Goal: Register for event/course

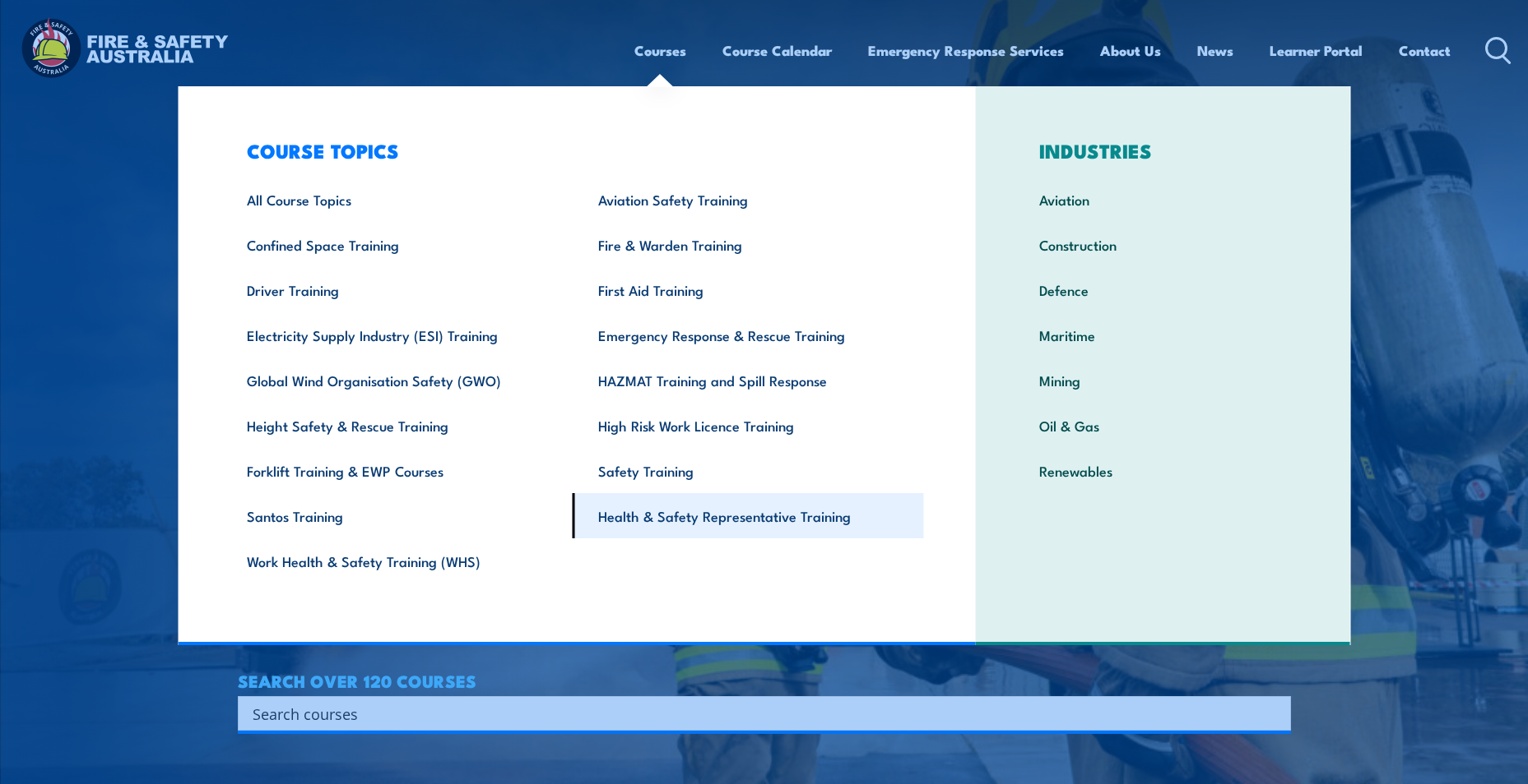
click at [748, 523] on link "Health & Safety Representative Training" at bounding box center [748, 516] width 351 height 45
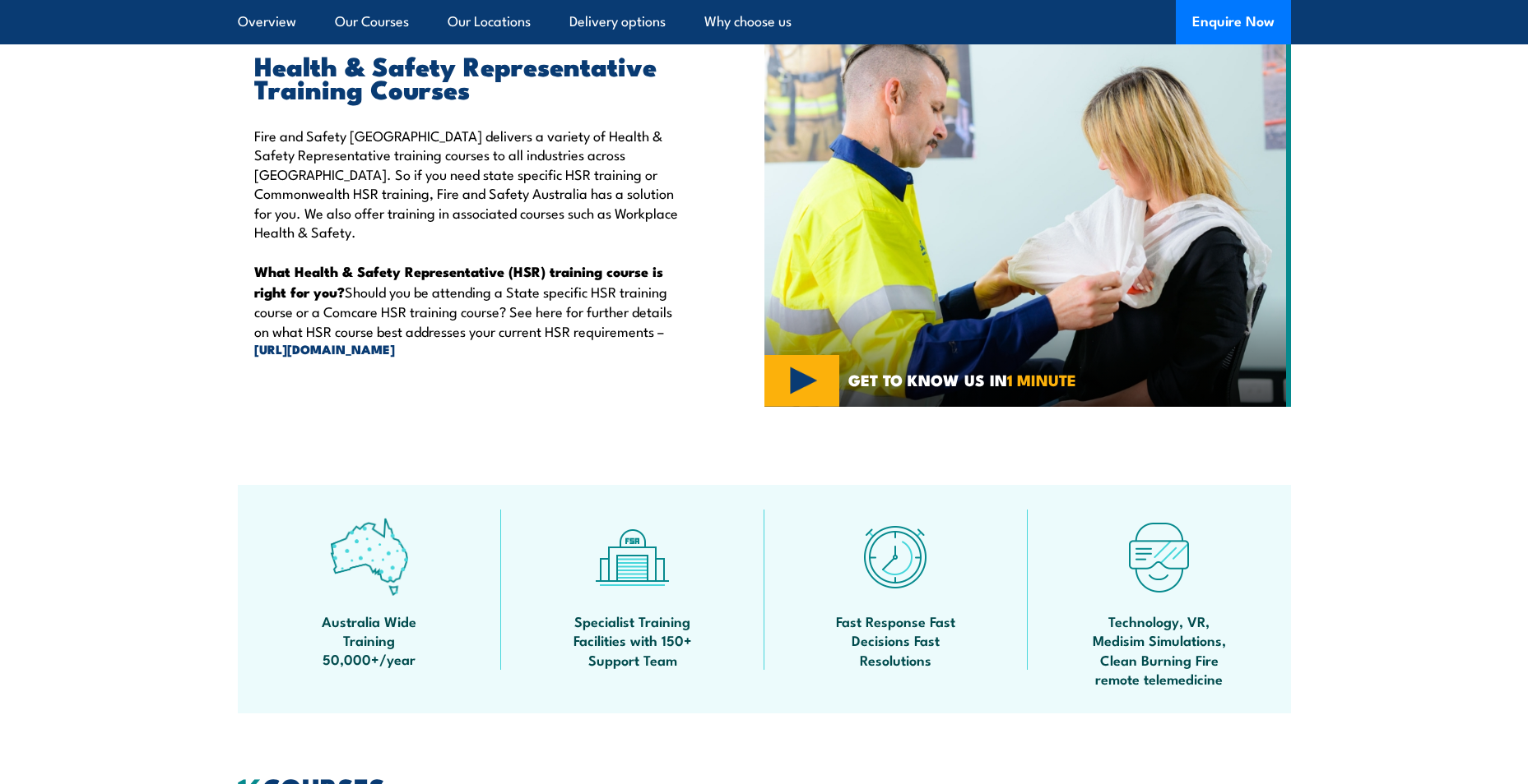
scroll to position [164, 0]
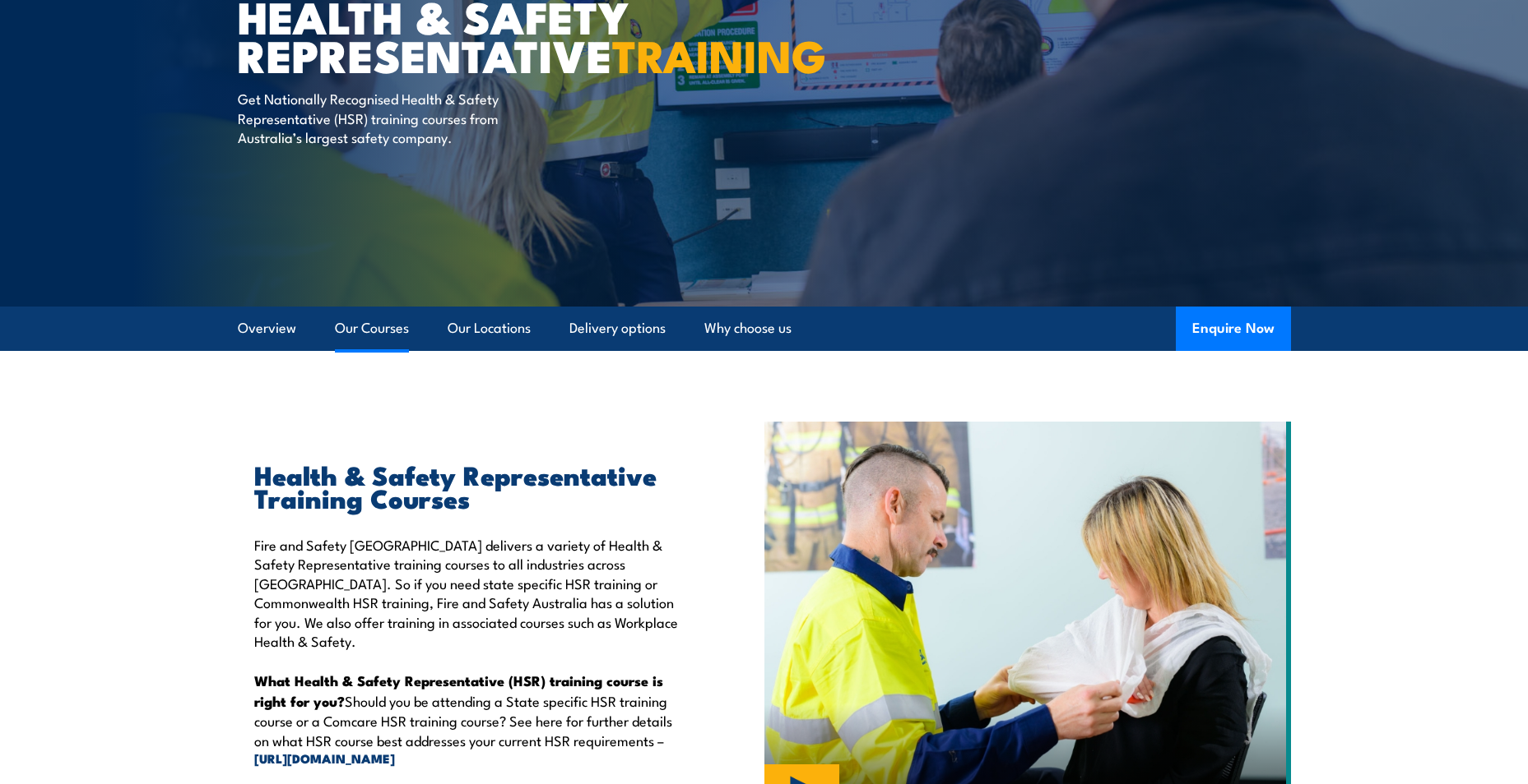
click at [346, 342] on link "Our Courses" at bounding box center [371, 328] width 74 height 43
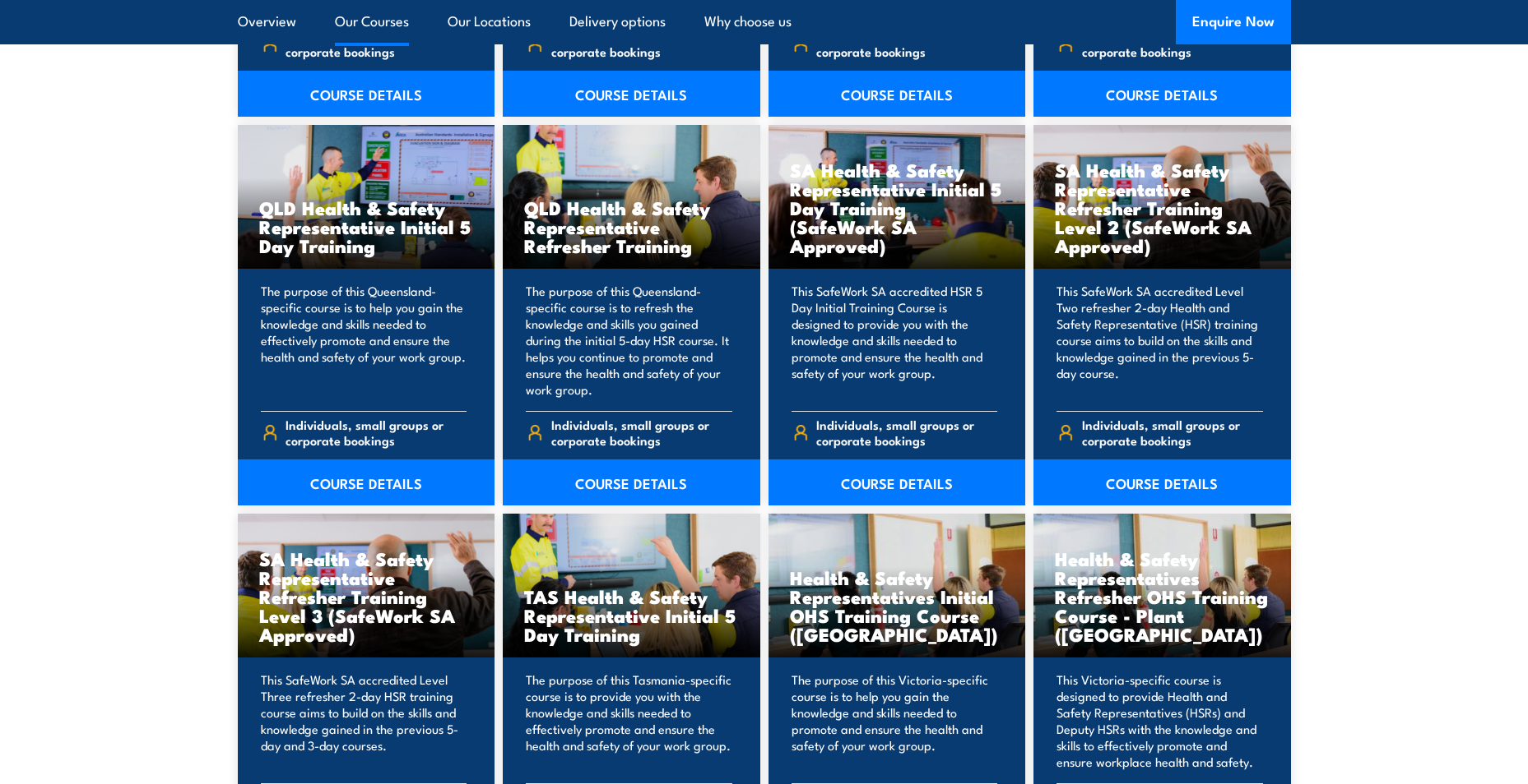
scroll to position [2070, 0]
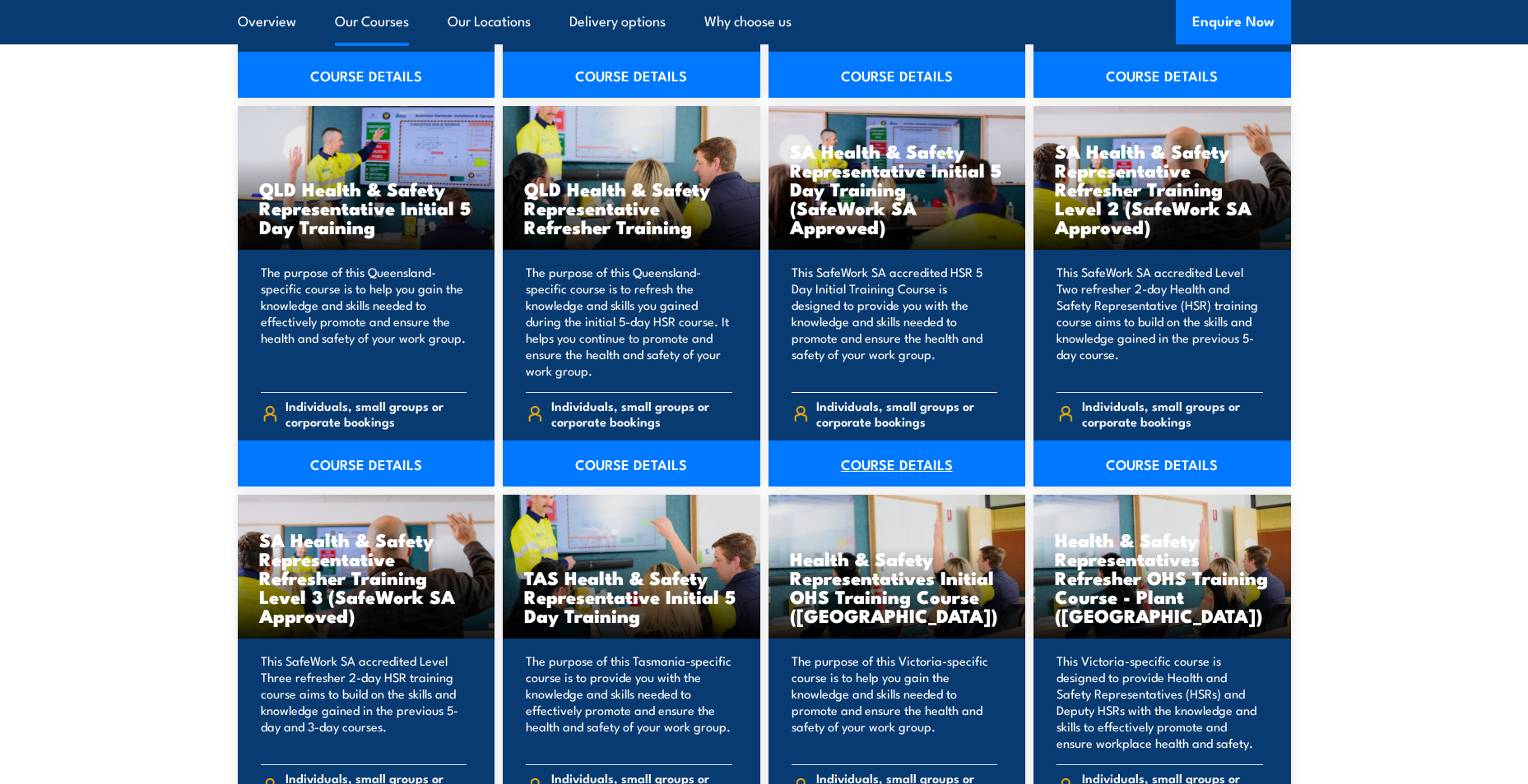
click at [897, 462] on link "COURSE DETAILS" at bounding box center [897, 464] width 257 height 46
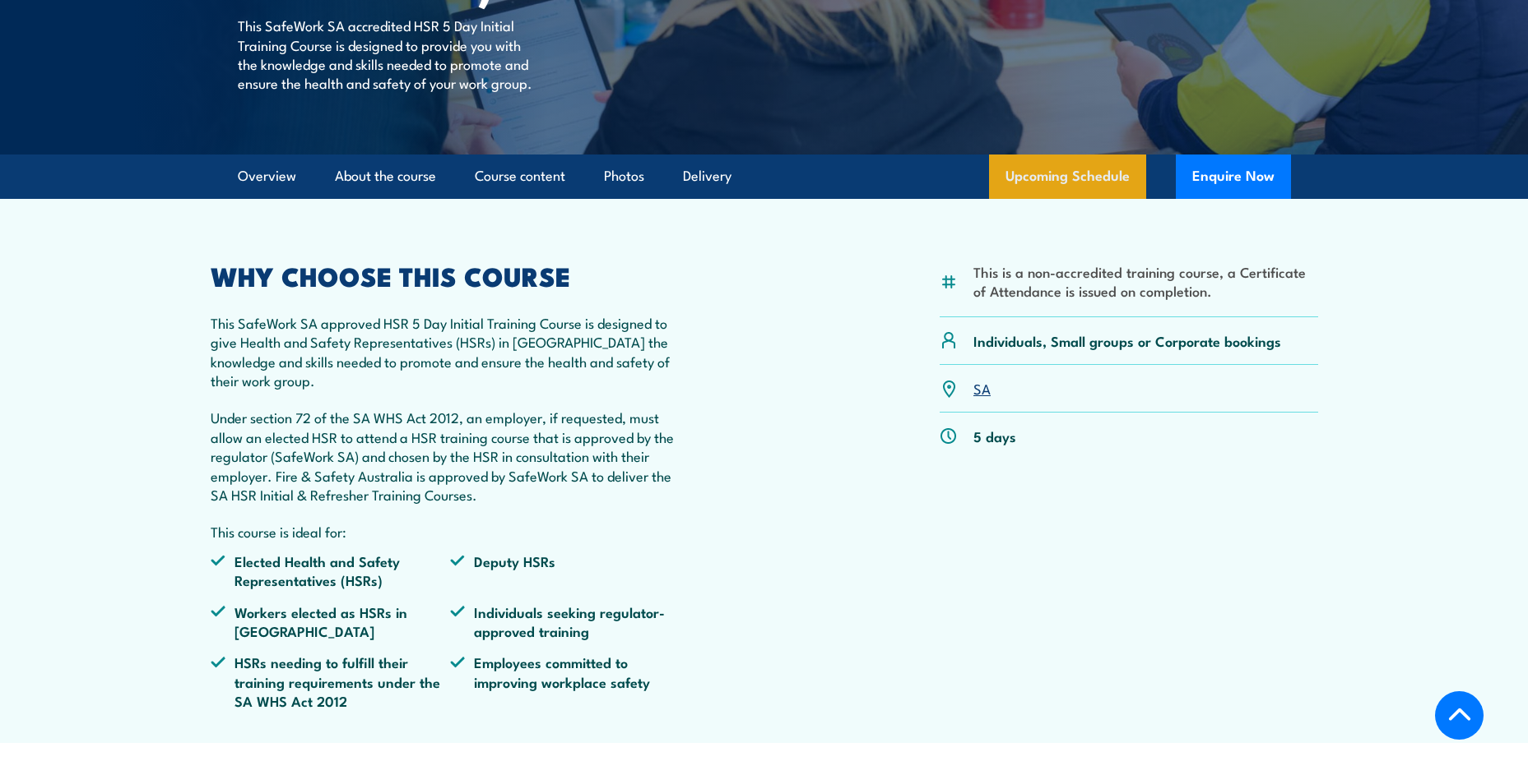
click at [1043, 199] on link "Upcoming Schedule" at bounding box center [1067, 176] width 157 height 44
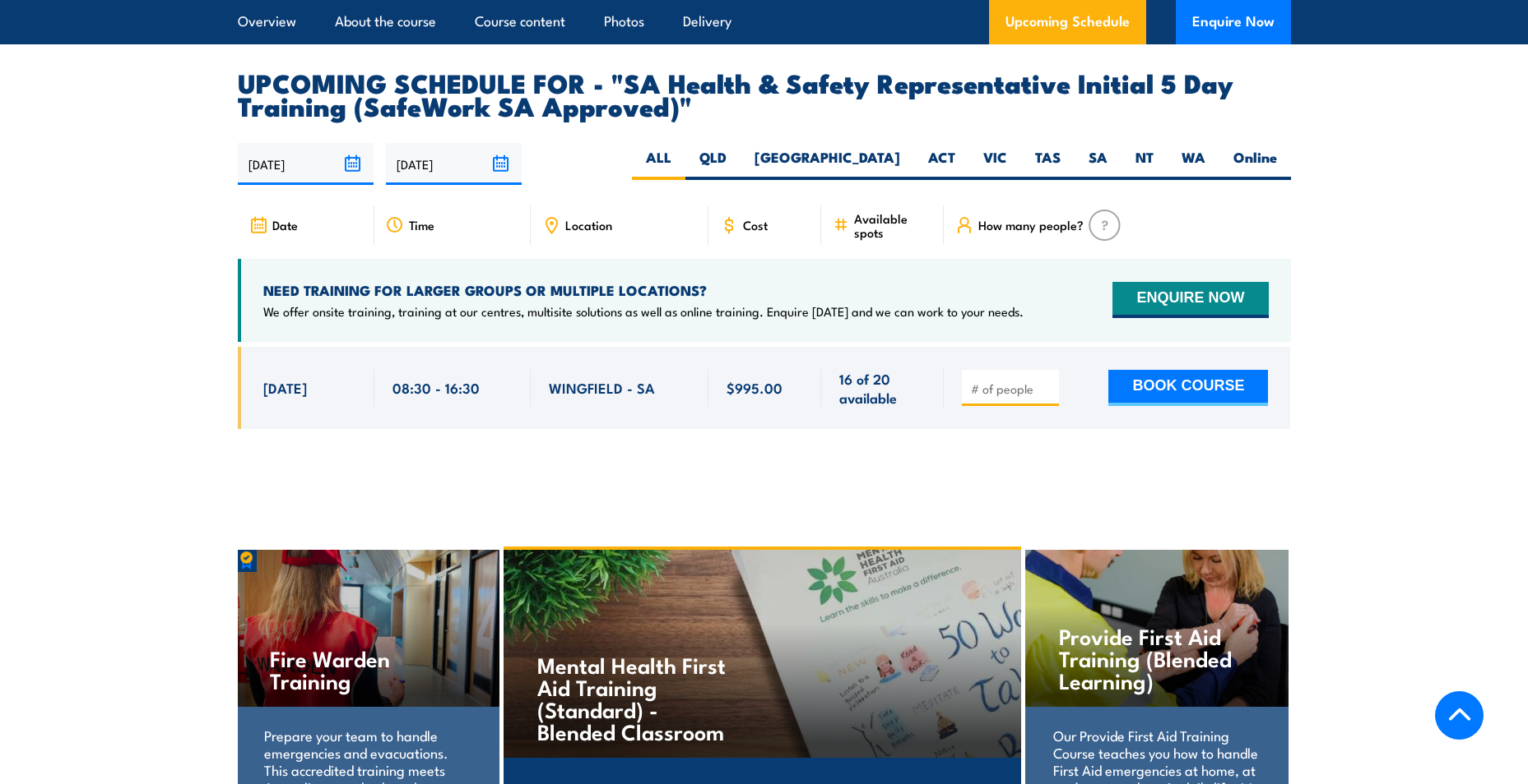
scroll to position [2571, 0]
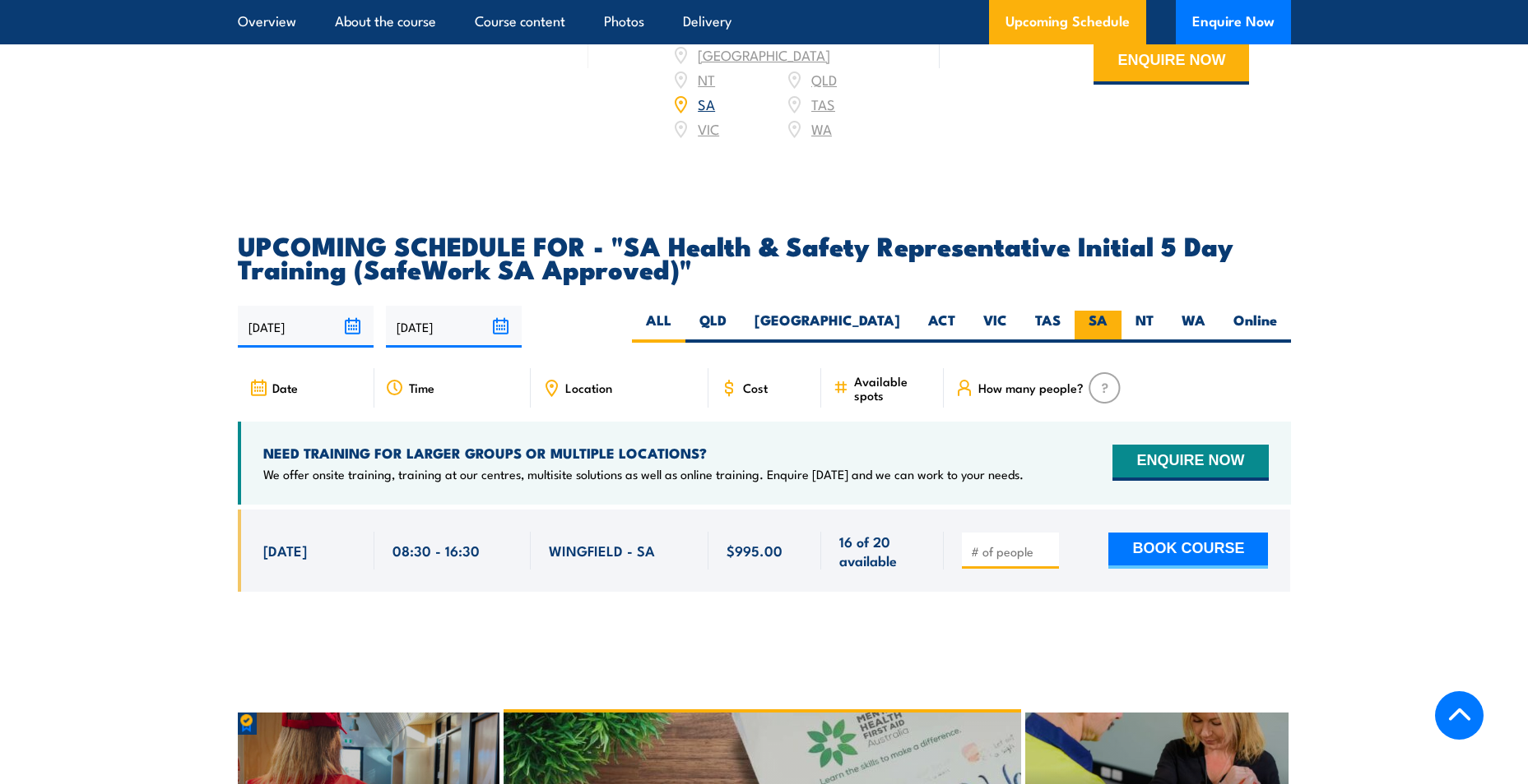
click at [1095, 340] on label "SA" at bounding box center [1098, 326] width 47 height 32
click at [1108, 321] on input "SA" at bounding box center [1113, 316] width 10 height 10
radio input "true"
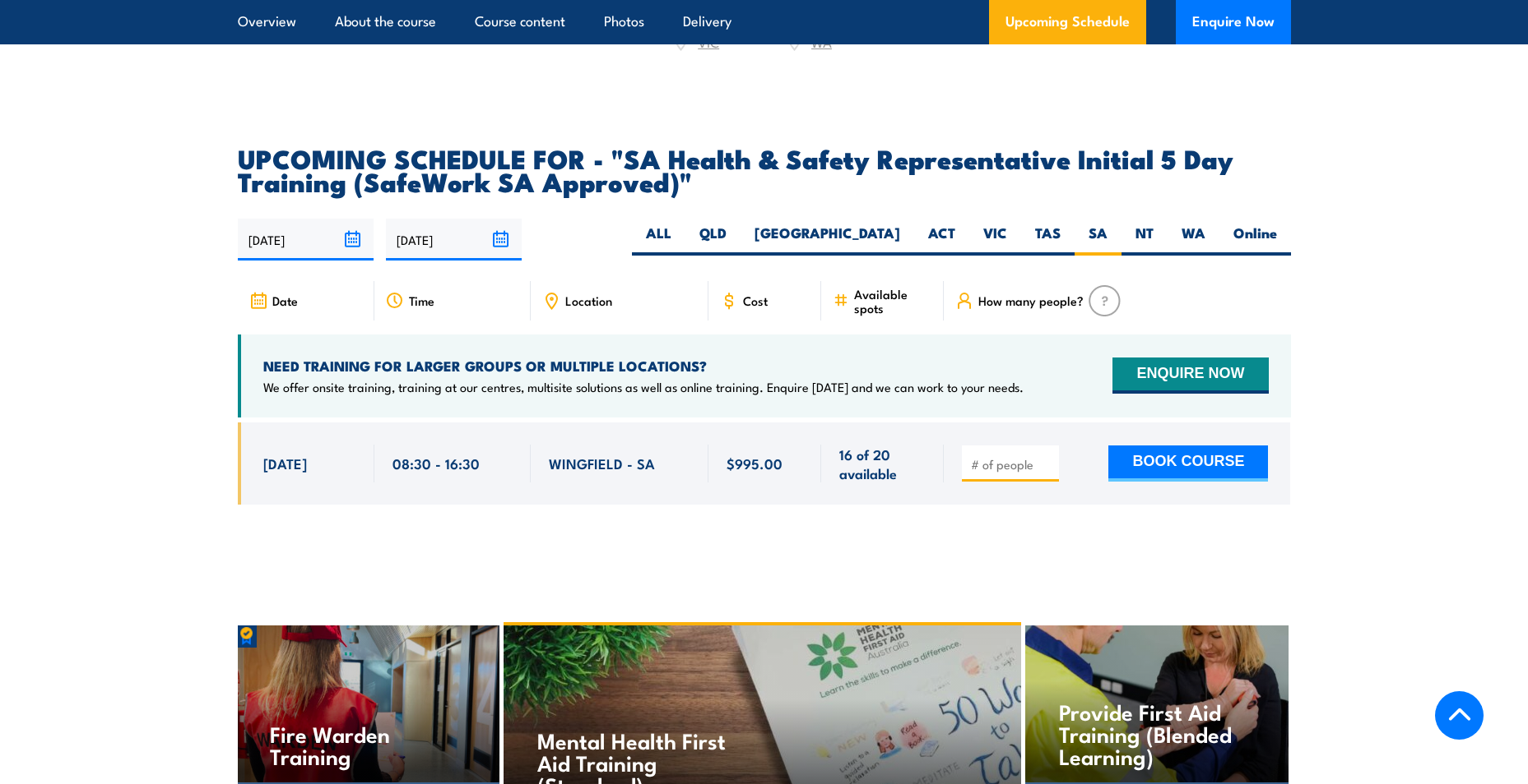
scroll to position [2571, 0]
